Goal: Task Accomplishment & Management: Use online tool/utility

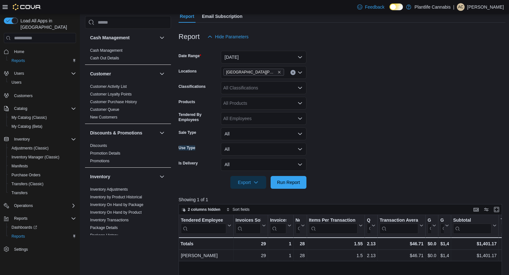
scroll to position [208, 0]
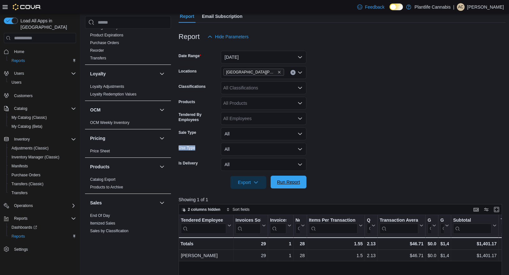
click at [294, 188] on span "Run Report" at bounding box center [289, 182] width 28 height 13
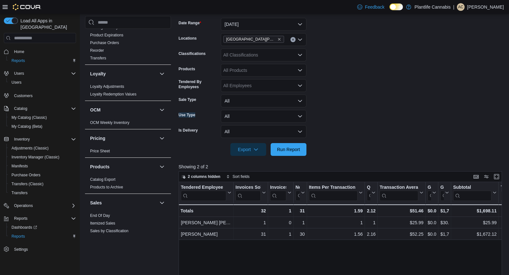
scroll to position [98, 0]
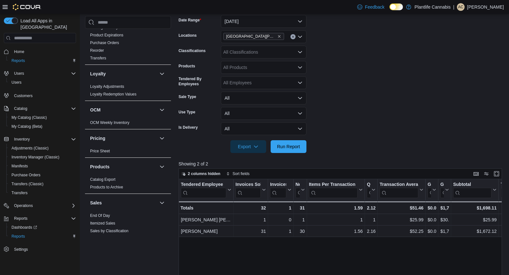
click at [283, 55] on div "All Classifications" at bounding box center [264, 52] width 86 height 13
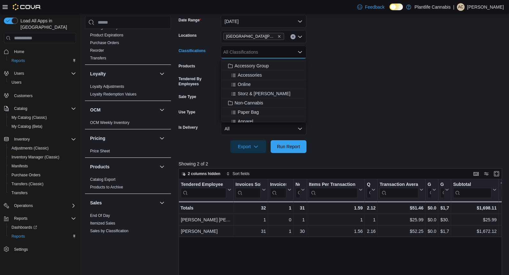
scroll to position [96, 0]
click at [258, 63] on button "Accessory Group" at bounding box center [264, 59] width 86 height 9
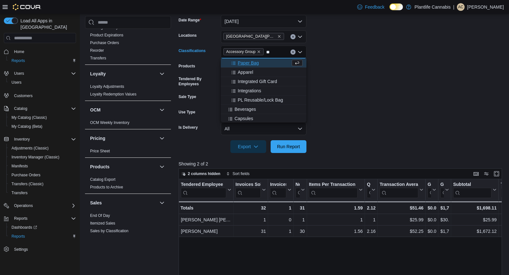
scroll to position [0, 0]
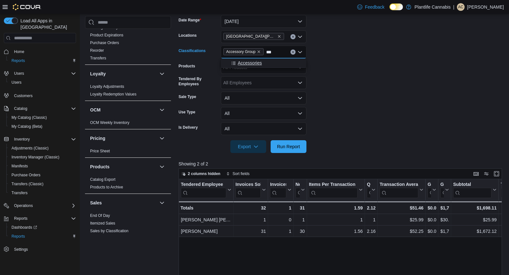
type input "***"
click at [271, 65] on div "Accessories" at bounding box center [264, 63] width 78 height 6
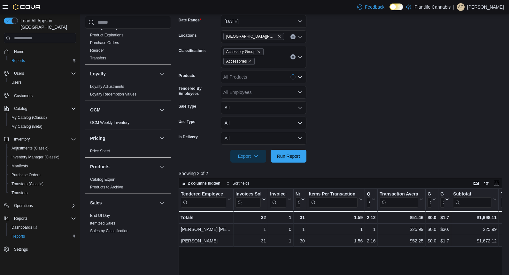
click at [369, 63] on form "Date Range [DATE] Locations [GEOGRAPHIC_DATA][PERSON_NAME] - Eagle Ridge Classi…" at bounding box center [342, 84] width 327 height 155
click at [290, 154] on span "Run Report" at bounding box center [288, 156] width 23 height 6
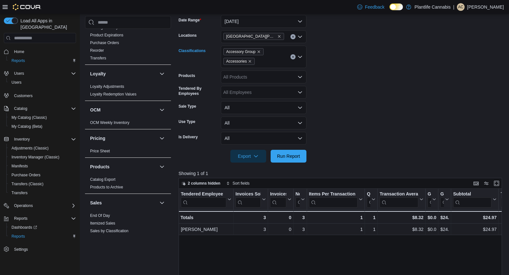
click at [291, 54] on div "Accessory Group Accessories" at bounding box center [264, 57] width 86 height 22
click at [293, 56] on icon "Clear input" at bounding box center [293, 57] width 3 height 3
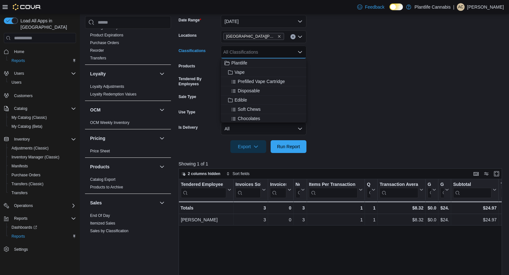
click at [339, 66] on form "Date Range [DATE] Locations [GEOGRAPHIC_DATA][PERSON_NAME] - [GEOGRAPHIC_DATA] …" at bounding box center [342, 80] width 327 height 146
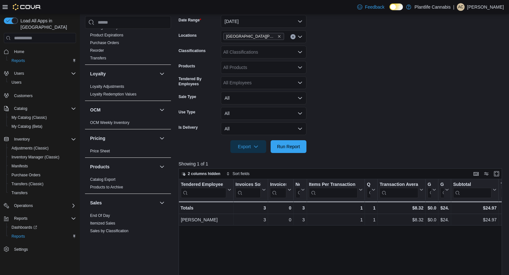
click at [283, 154] on div at bounding box center [342, 157] width 327 height 8
click at [284, 152] on span "Run Report" at bounding box center [289, 146] width 28 height 13
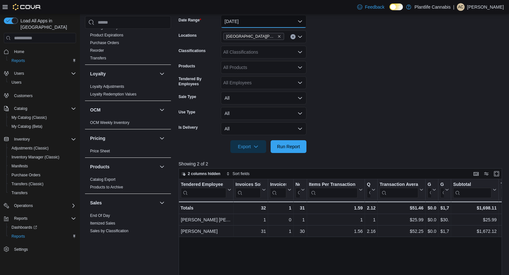
click at [261, 26] on button "[DATE]" at bounding box center [264, 21] width 86 height 13
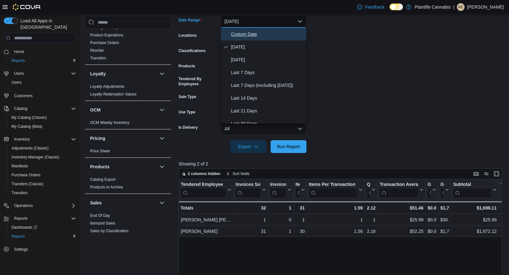
click at [261, 33] on span "Custom Date" at bounding box center [267, 34] width 73 height 8
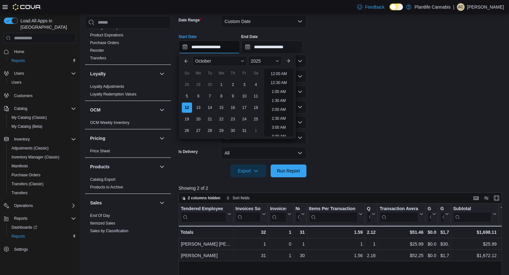
click at [222, 49] on input "**********" at bounding box center [209, 47] width 61 height 13
drag, startPoint x: 394, startPoint y: 86, endPoint x: 378, endPoint y: 102, distance: 22.6
click at [394, 86] on form "**********" at bounding box center [342, 92] width 327 height 170
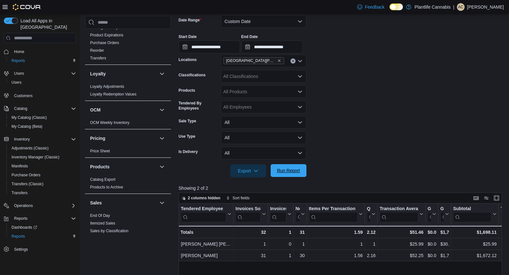
click at [300, 168] on span "Run Report" at bounding box center [289, 170] width 28 height 13
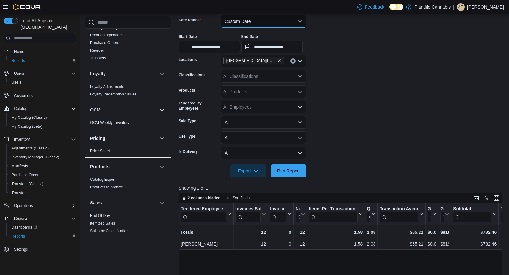
click at [274, 22] on button "Custom Date" at bounding box center [264, 21] width 86 height 13
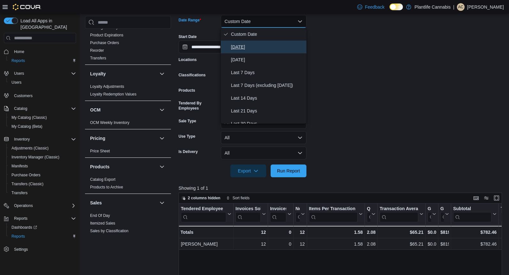
click at [261, 43] on button "[DATE]" at bounding box center [264, 47] width 86 height 13
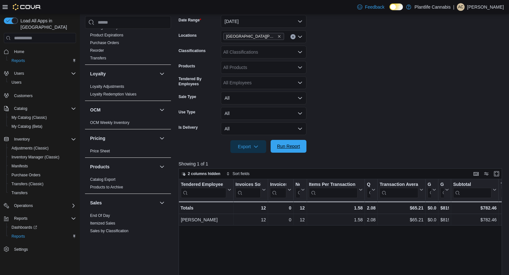
click at [277, 142] on span "Run Report" at bounding box center [289, 146] width 28 height 13
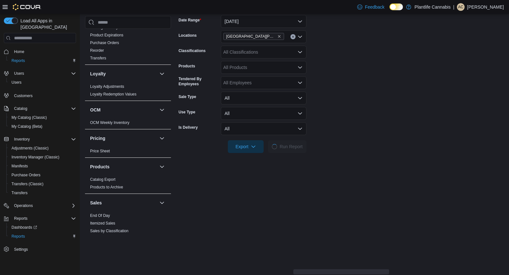
click at [436, 116] on form "Date Range [DATE] Locations [GEOGRAPHIC_DATA][PERSON_NAME] - Eagle Ridge Classi…" at bounding box center [341, 80] width 325 height 146
